Goal: Task Accomplishment & Management: Manage account settings

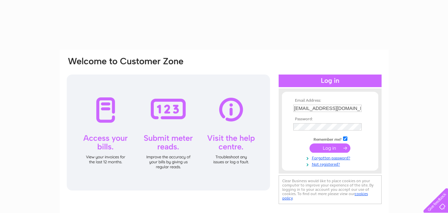
click at [325, 148] on input "submit" at bounding box center [329, 148] width 41 height 9
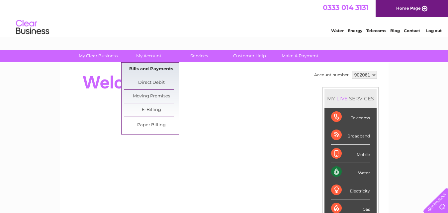
click at [146, 68] on link "Bills and Payments" at bounding box center [151, 69] width 55 height 13
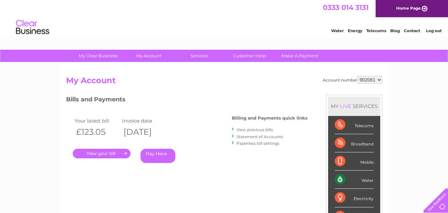
click at [103, 154] on link "." at bounding box center [102, 154] width 58 height 10
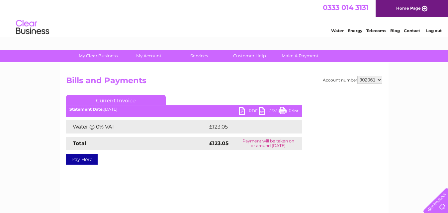
click at [243, 112] on link "PDF" at bounding box center [249, 112] width 20 height 10
